Goal: Find specific page/section: Find specific page/section

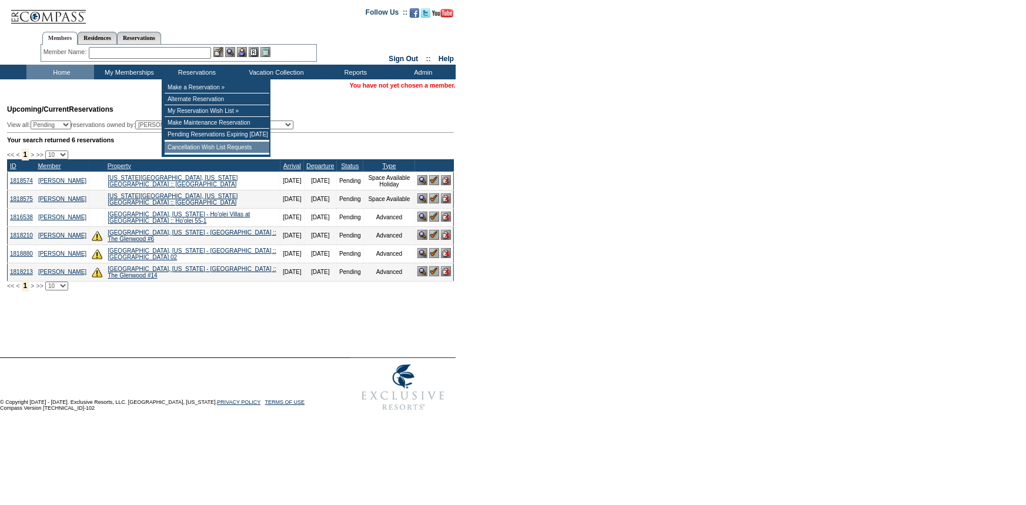
click at [189, 149] on td "Cancellation Wish List Requests" at bounding box center [217, 148] width 105 height 12
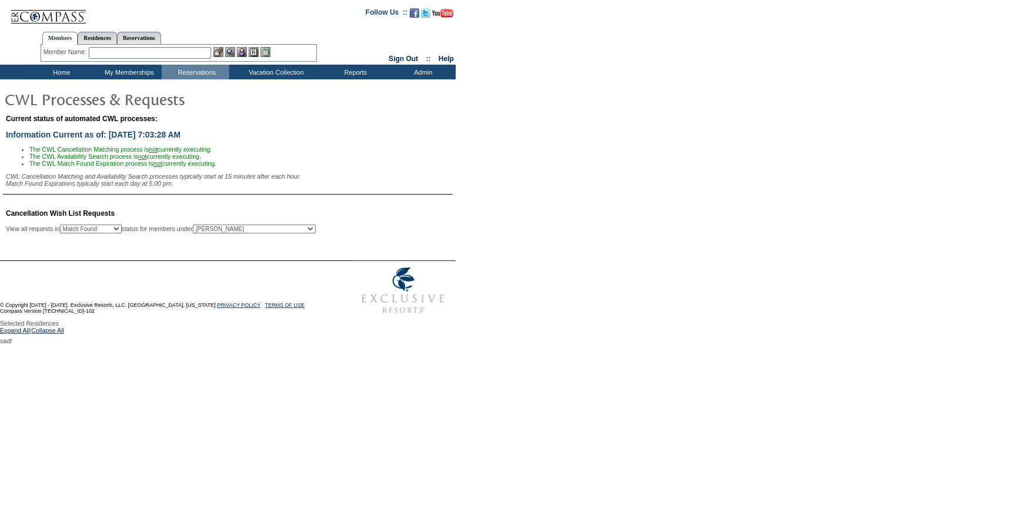
select select "50"
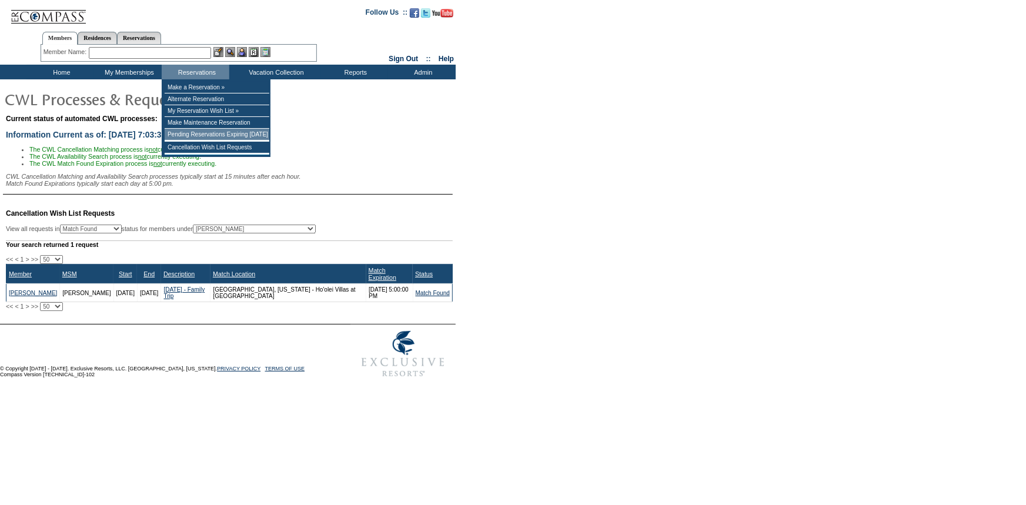
click at [189, 133] on td "Pending Reservations Expiring [DATE]" at bounding box center [217, 135] width 105 height 12
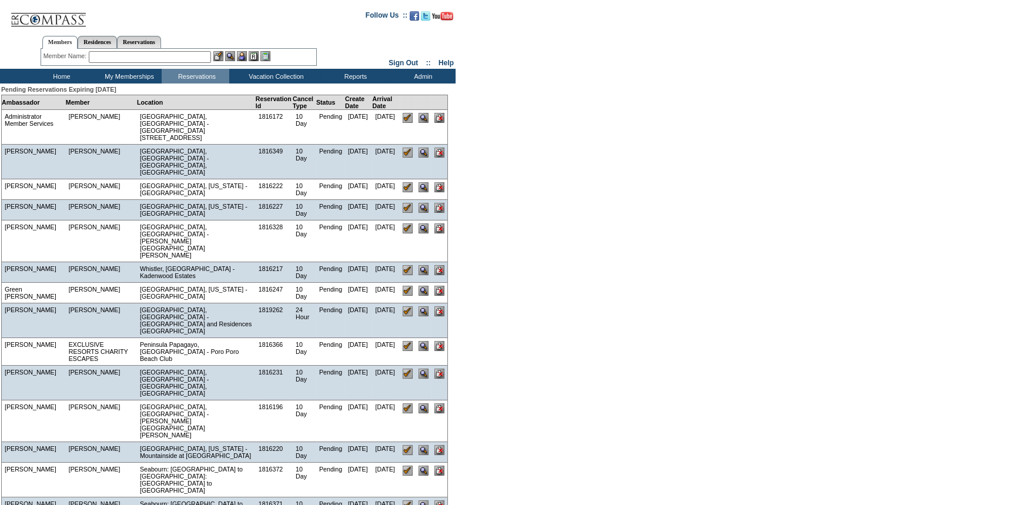
click at [62, 75] on td "Home" at bounding box center [60, 76] width 68 height 15
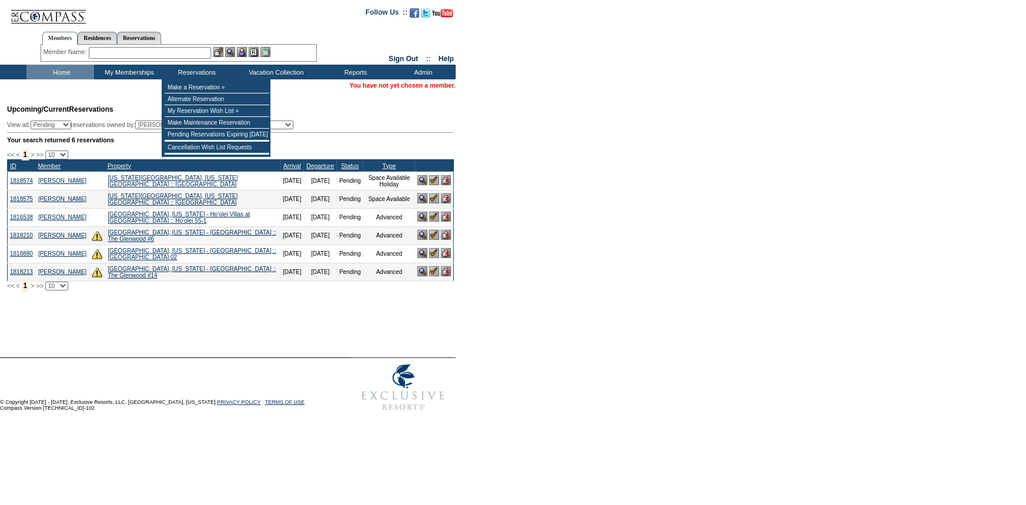
click at [173, 49] on input "text" at bounding box center [150, 53] width 122 height 12
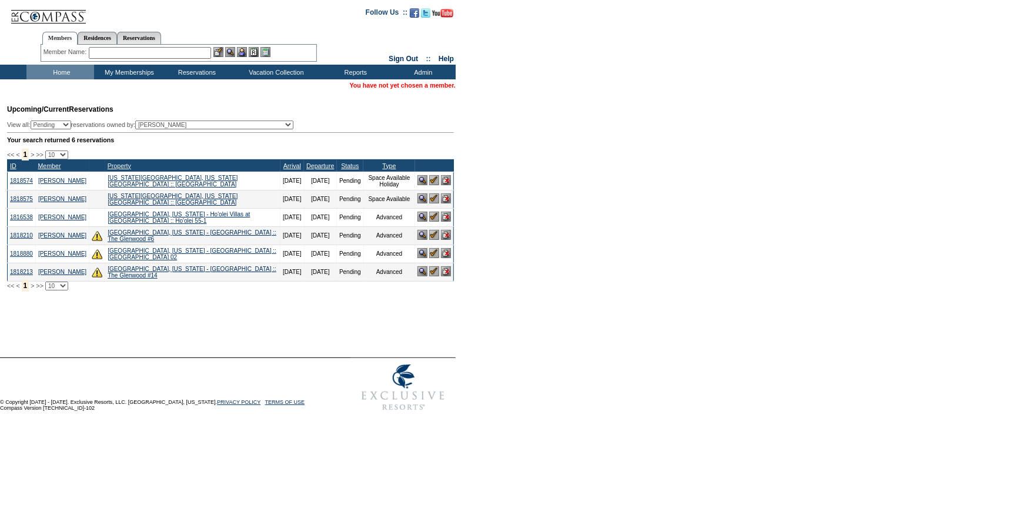
click at [173, 49] on input "text" at bounding box center [150, 53] width 122 height 12
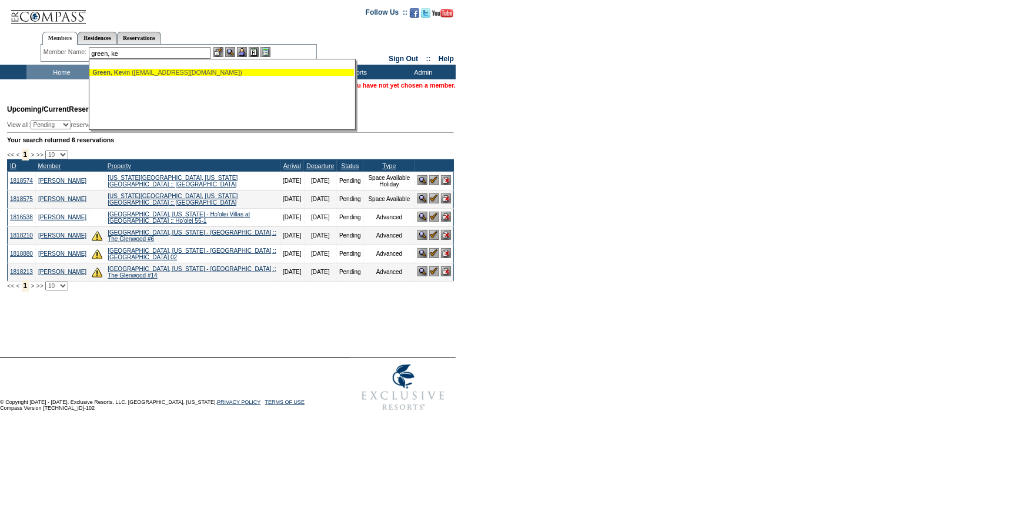
click at [166, 69] on div "[PERSON_NAME] ([EMAIL_ADDRESS][DOMAIN_NAME])" at bounding box center [221, 72] width 259 height 7
type input "[PERSON_NAME] ([EMAIL_ADDRESS][DOMAIN_NAME])"
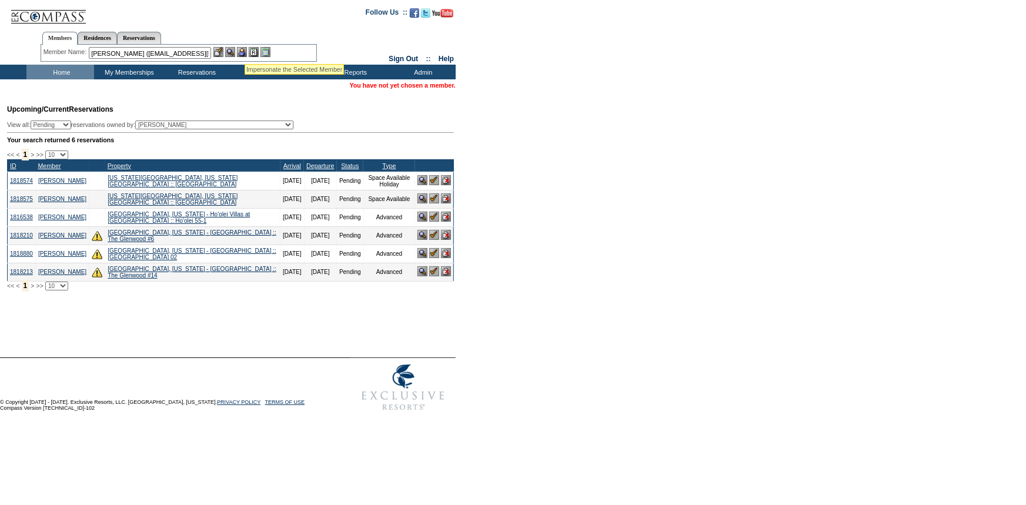
click at [245, 49] on img at bounding box center [242, 52] width 10 height 10
click at [235, 50] on img at bounding box center [230, 52] width 10 height 10
